Goal: Transaction & Acquisition: Book appointment/travel/reservation

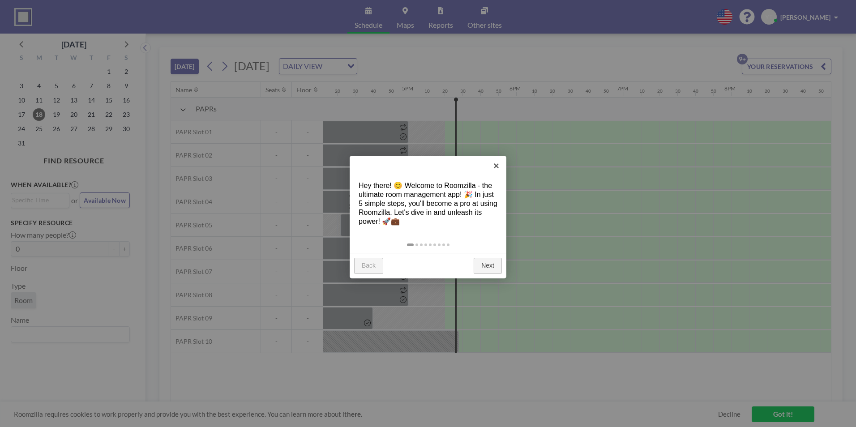
scroll to position [0, 1844]
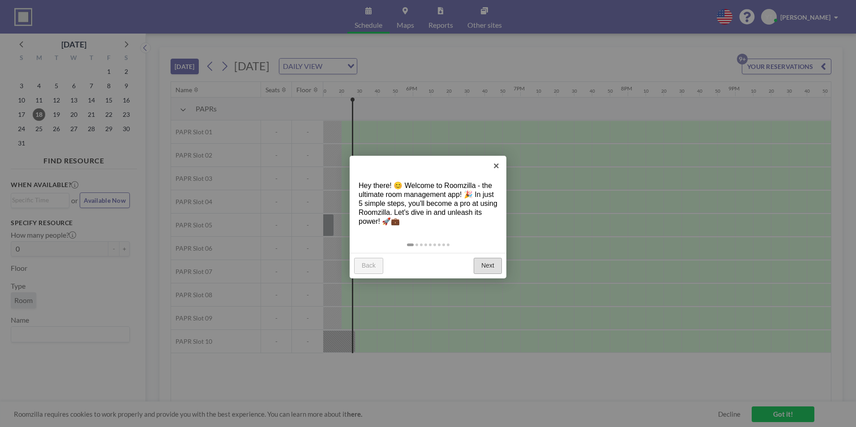
click at [497, 265] on link "Next" at bounding box center [487, 266] width 28 height 16
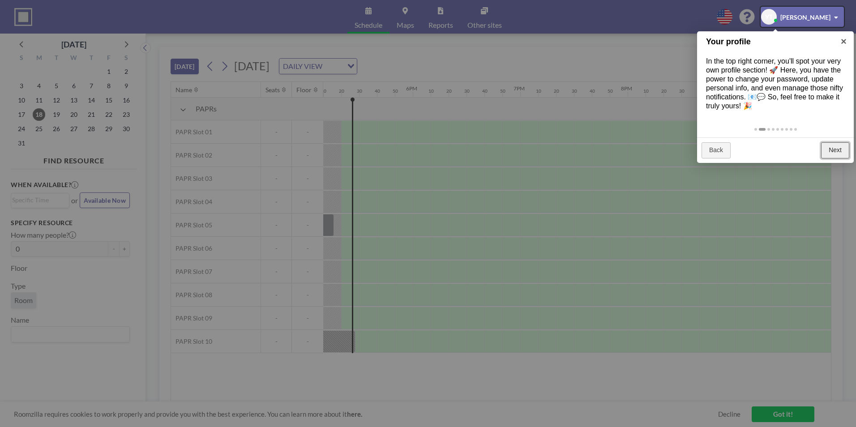
click at [827, 152] on link "Next" at bounding box center [835, 150] width 28 height 16
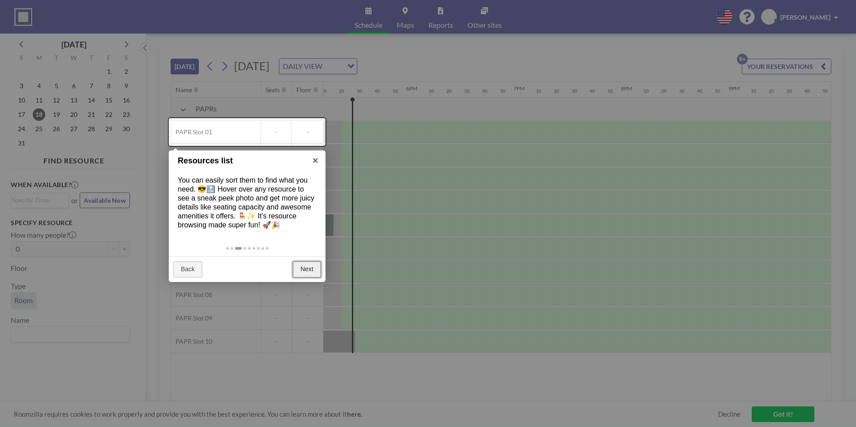
click at [307, 273] on link "Next" at bounding box center [307, 269] width 28 height 16
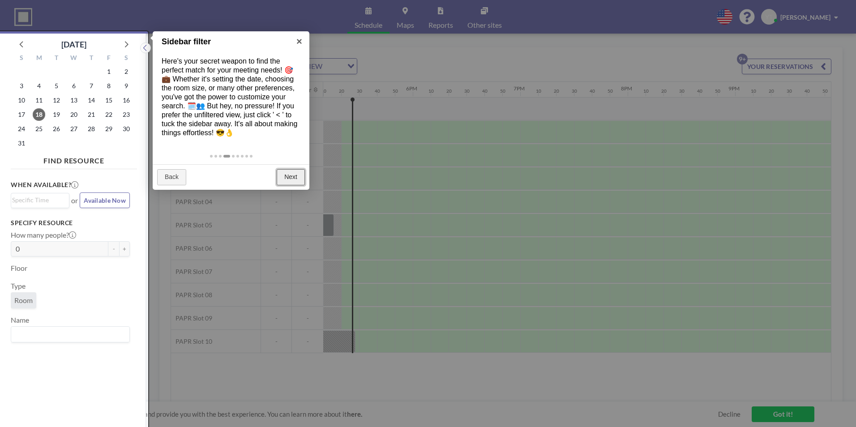
scroll to position [2, 0]
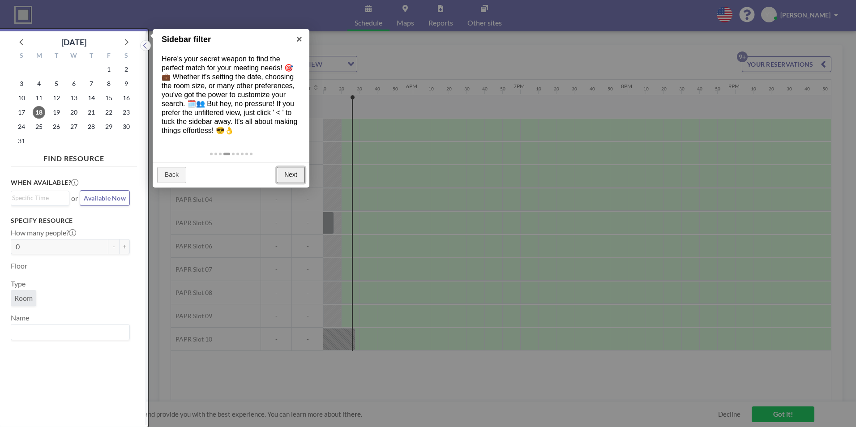
click at [288, 175] on link "Next" at bounding box center [291, 175] width 28 height 16
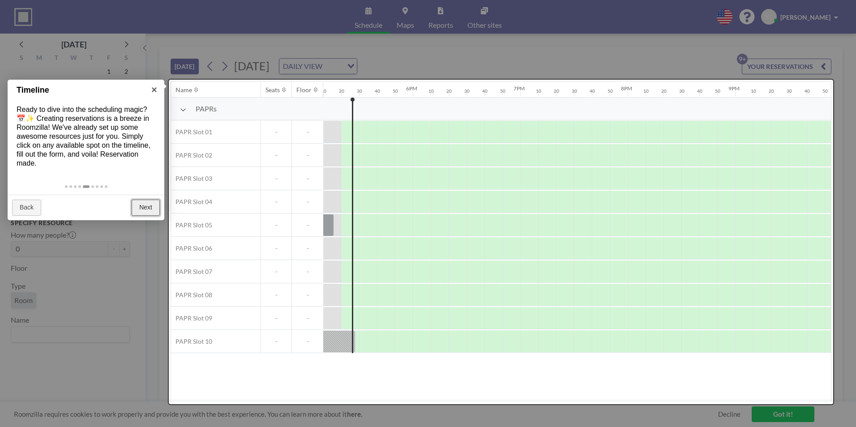
click at [157, 208] on link "Next" at bounding box center [146, 208] width 28 height 16
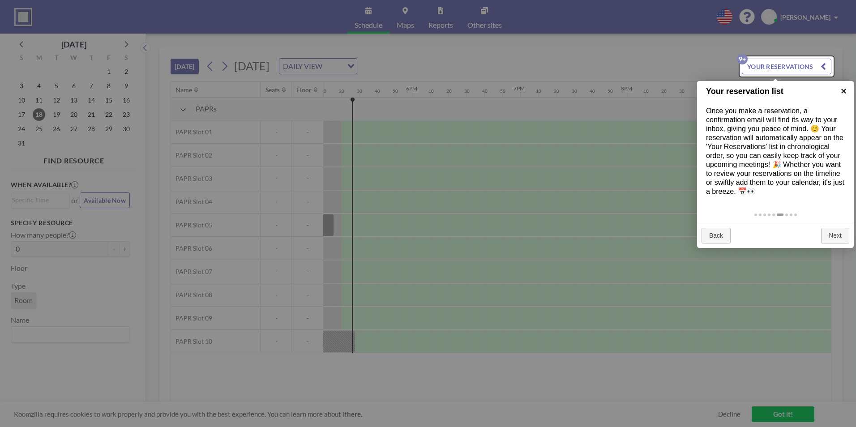
click at [841, 92] on link "×" at bounding box center [843, 91] width 20 height 20
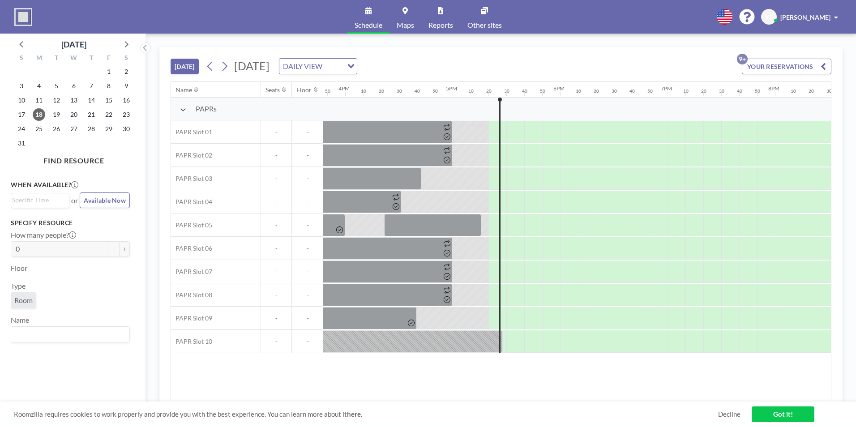
scroll to position [0, 1683]
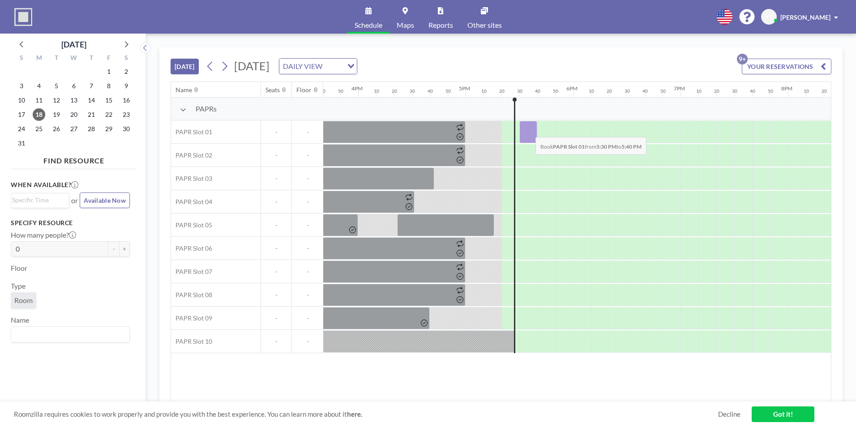
click at [528, 130] on div at bounding box center [528, 132] width 18 height 22
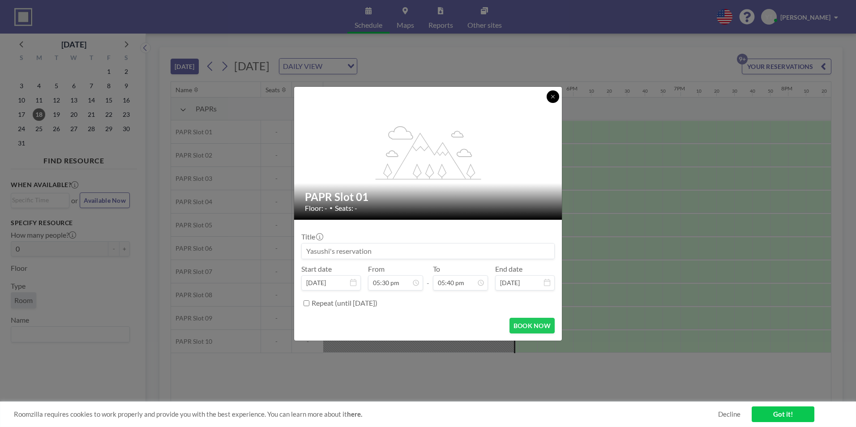
click at [550, 98] on icon at bounding box center [552, 96] width 5 height 5
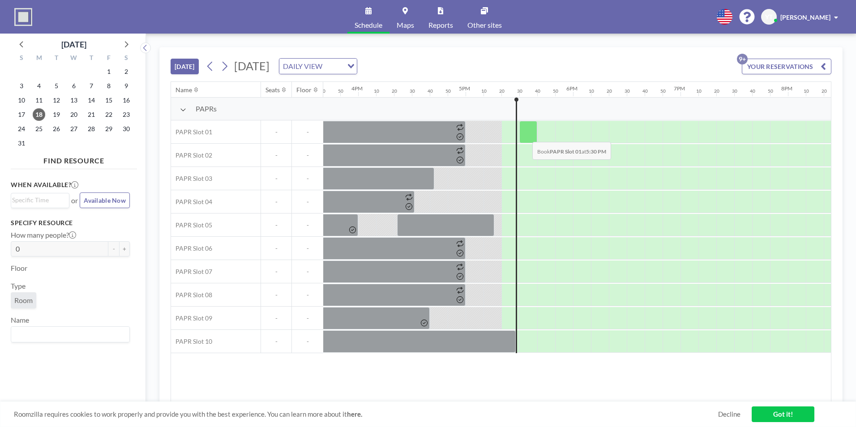
click at [525, 135] on div at bounding box center [528, 132] width 18 height 22
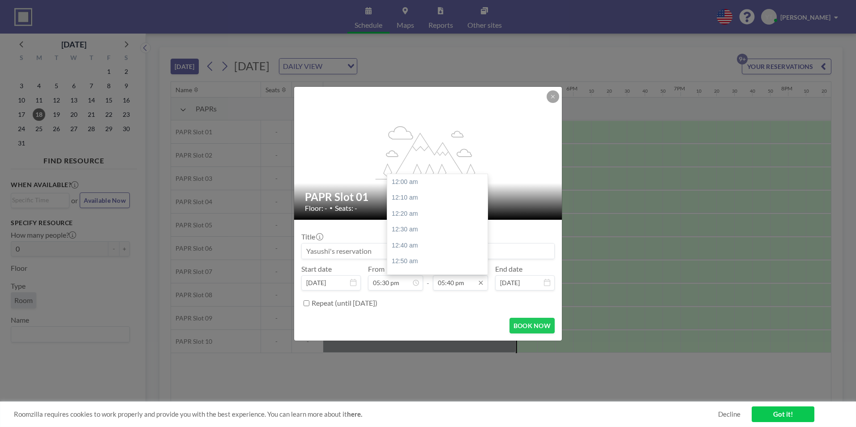
scroll to position [1688, 0]
click at [417, 217] on div "06:00 pm" at bounding box center [439, 214] width 105 height 16
type input "06:00 pm"
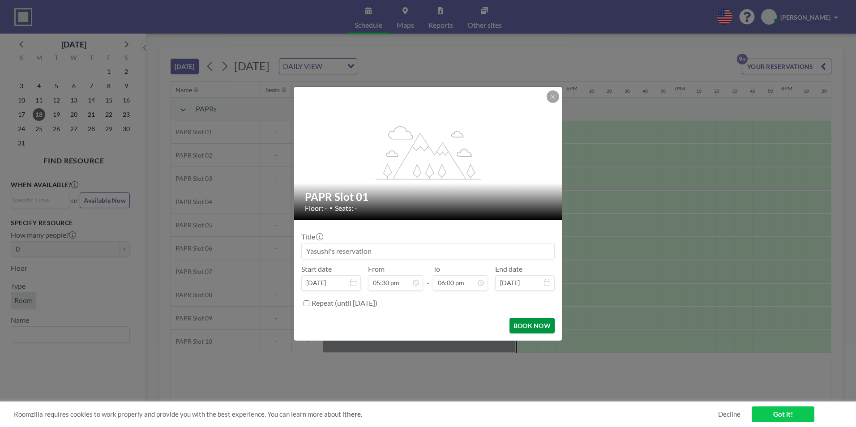
click at [526, 326] on button "BOOK NOW" at bounding box center [531, 326] width 45 height 16
